Goal: Task Accomplishment & Management: Complete application form

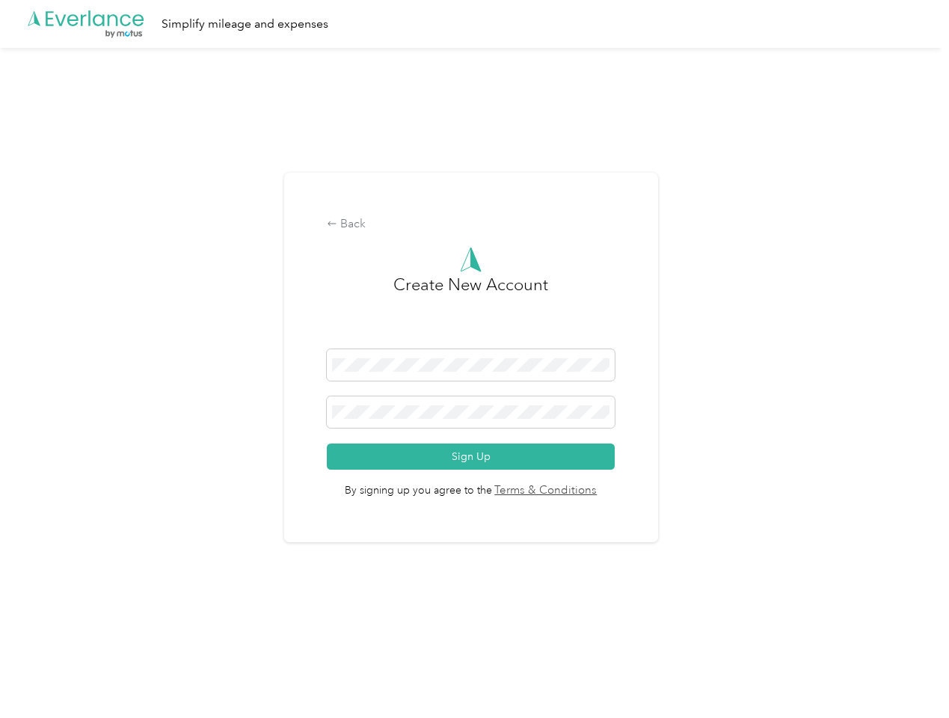
click at [474, 340] on h3 "Create New Account" at bounding box center [470, 310] width 155 height 77
click at [474, 24] on div ".cls-1 { fill: #00adee; } .cls-2 { fill: #fff; } .cls-3 { fill: #707372; } .cls…" at bounding box center [471, 24] width 942 height 48
click at [474, 224] on div "Back" at bounding box center [471, 224] width 288 height 18
click at [474, 456] on button "Sign Up" at bounding box center [471, 457] width 288 height 26
